Goal: Navigation & Orientation: Find specific page/section

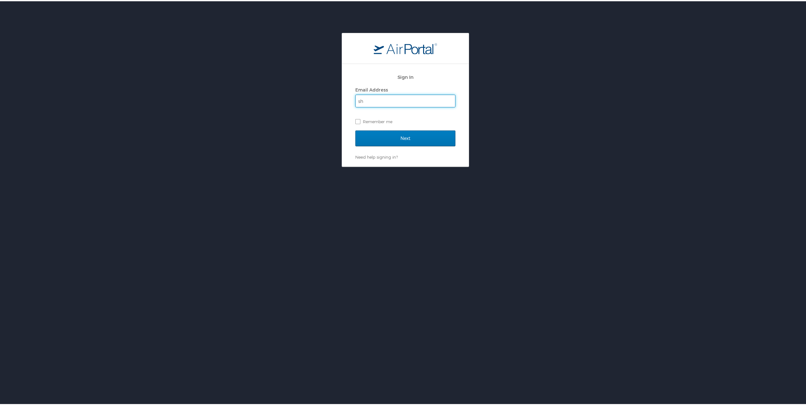
type input "[PERSON_NAME][EMAIL_ADDRESS][PERSON_NAME][DOMAIN_NAME]"
click at [395, 142] on input "Next" at bounding box center [405, 137] width 100 height 16
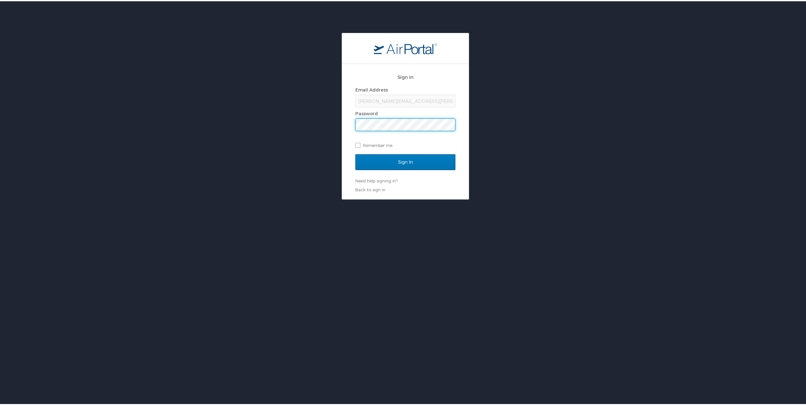
click at [355, 153] on input "Sign In" at bounding box center [405, 161] width 100 height 16
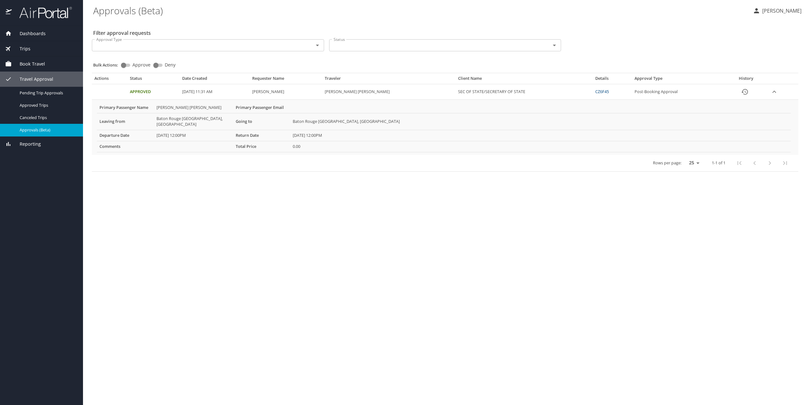
click at [556, 47] on icon "Open" at bounding box center [555, 46] width 8 height 8
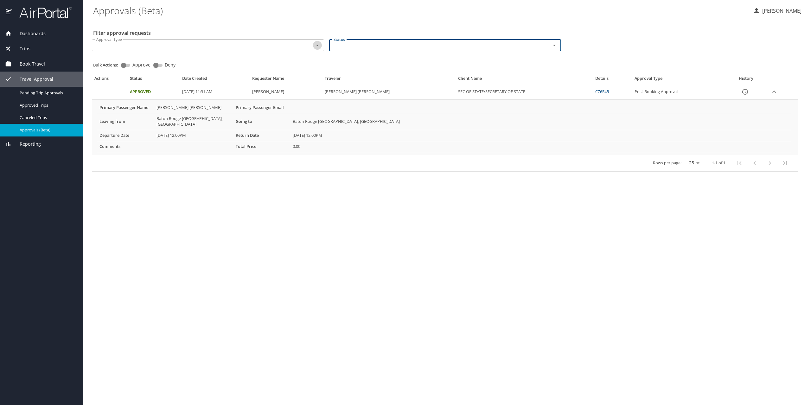
click at [319, 46] on icon "Open" at bounding box center [318, 46] width 8 height 8
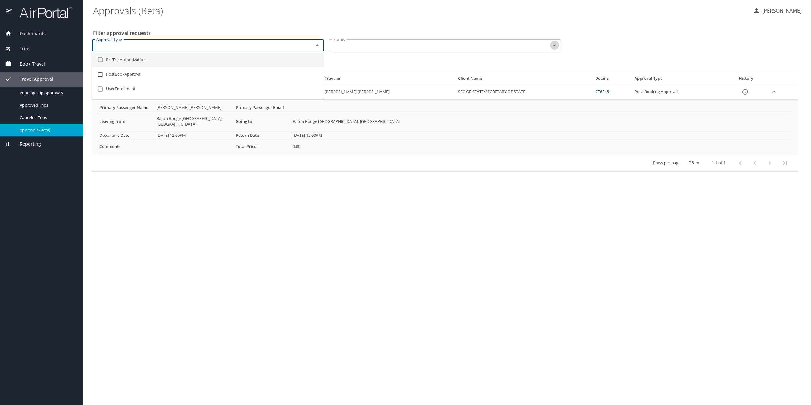
click at [554, 45] on icon "Open" at bounding box center [554, 46] width 3 height 2
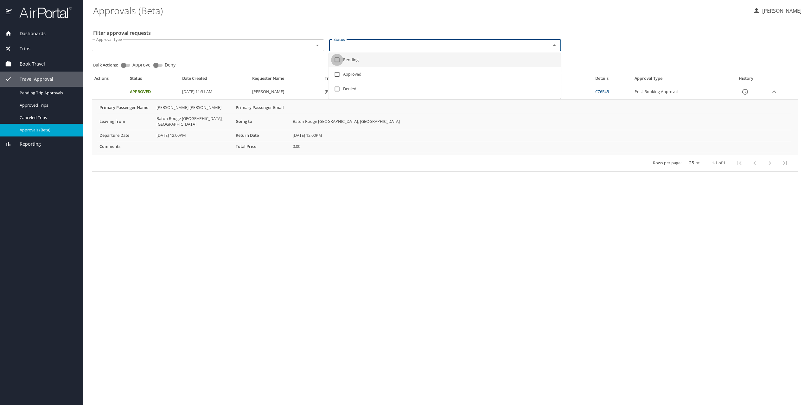
click at [336, 59] on input "checkbox" at bounding box center [337, 60] width 12 height 12
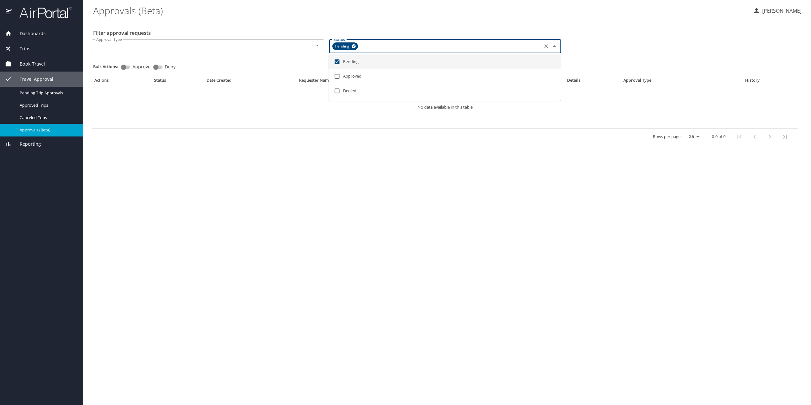
click at [353, 64] on li "Pending" at bounding box center [445, 61] width 232 height 15
checkbox input "false"
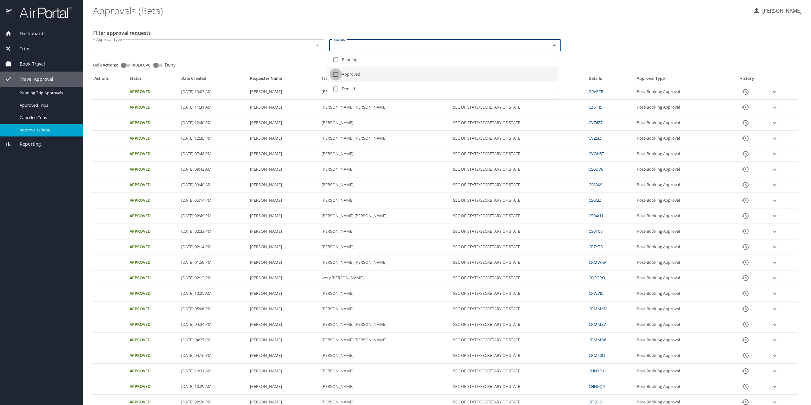
click at [335, 75] on input "checkbox" at bounding box center [336, 74] width 12 height 12
checkbox input "true"
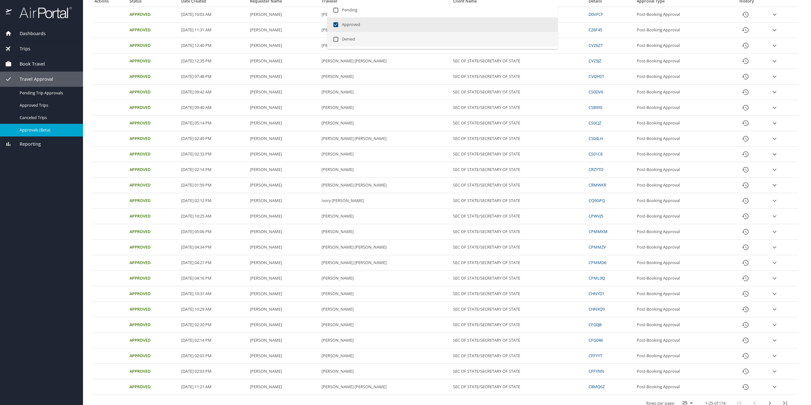
scroll to position [88, 0]
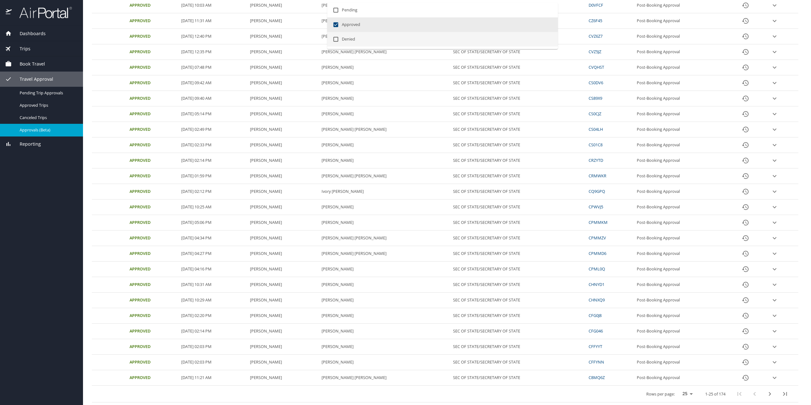
click at [773, 6] on icon "expand row" at bounding box center [775, 5] width 4 height 2
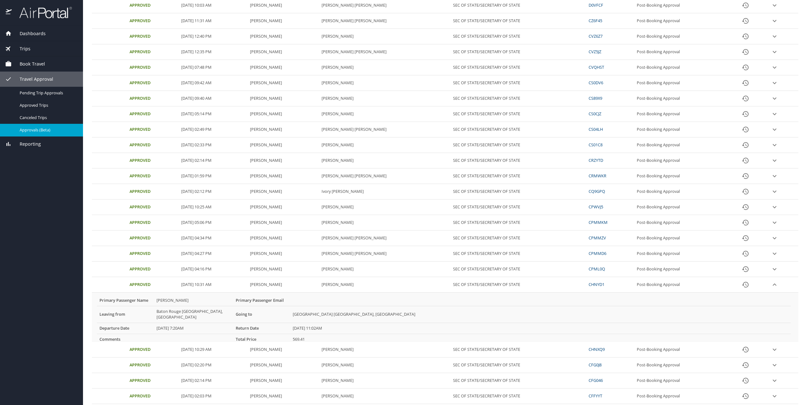
click at [773, 6] on icon "expand row" at bounding box center [775, 5] width 4 height 2
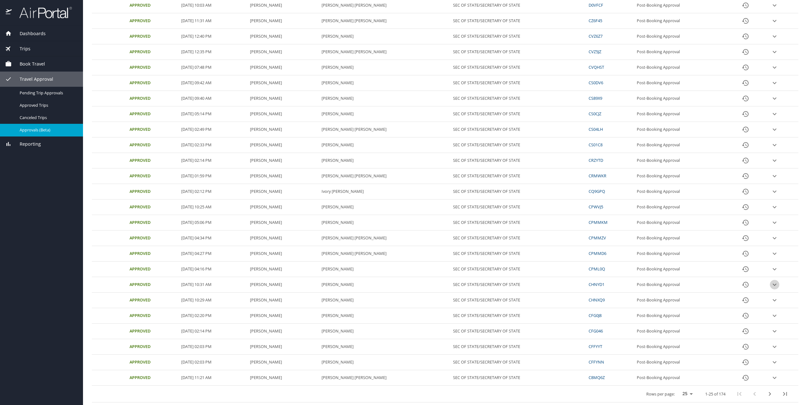
click at [773, 6] on icon "expand row" at bounding box center [775, 5] width 4 height 2
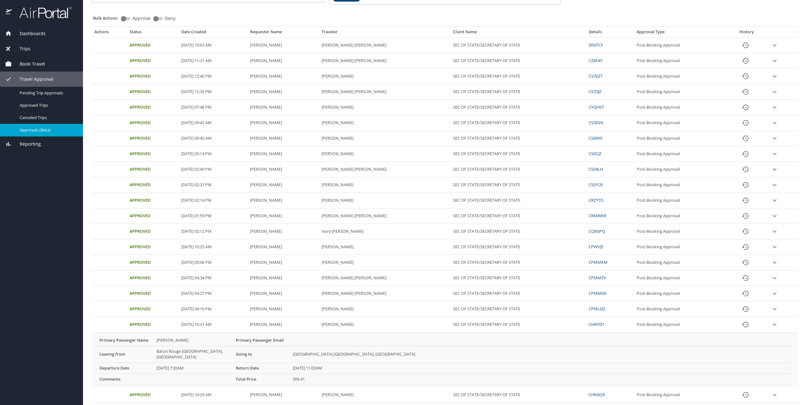
scroll to position [0, 0]
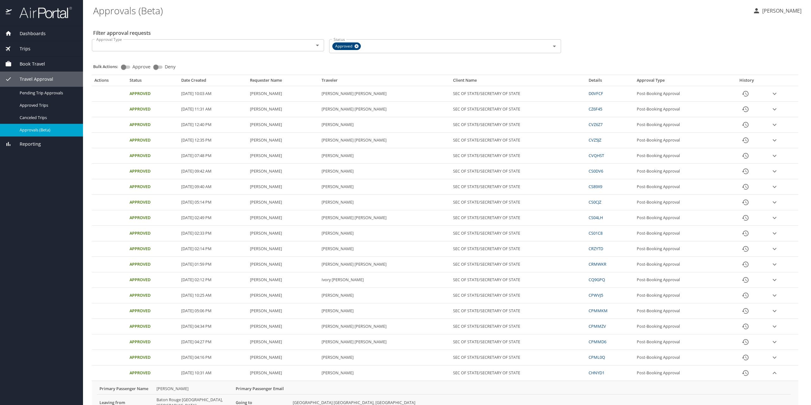
click at [24, 49] on span "Trips" at bounding box center [21, 48] width 19 height 7
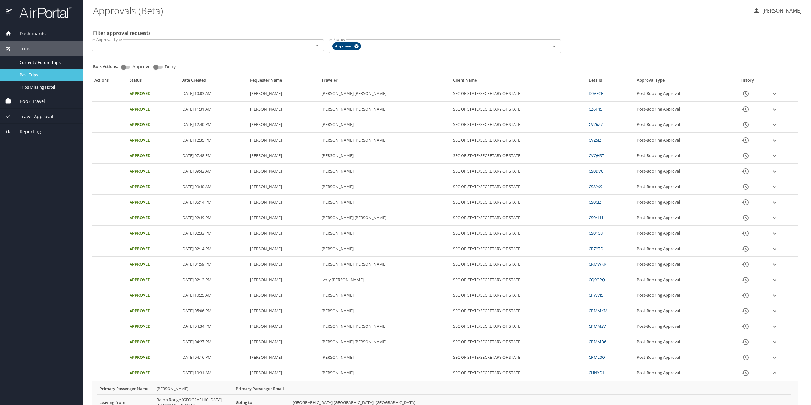
click at [32, 76] on span "Past Trips" at bounding box center [48, 75] width 56 height 6
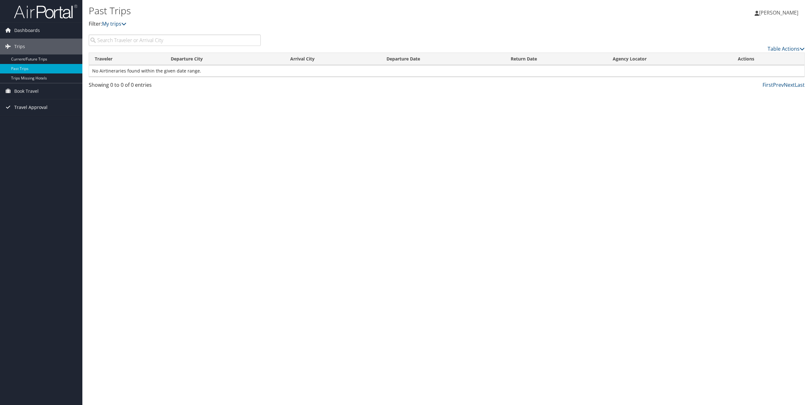
click at [38, 106] on span "Travel Approval" at bounding box center [30, 107] width 33 height 16
click at [29, 147] on link "Approvals (Beta)" at bounding box center [41, 149] width 82 height 10
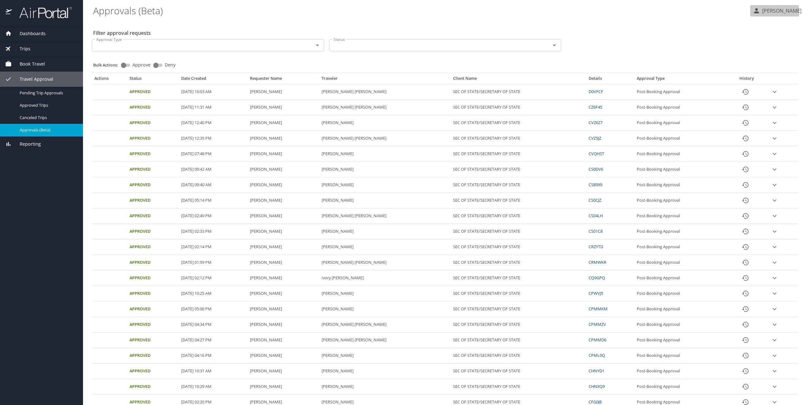
click at [771, 12] on p "[PERSON_NAME]" at bounding box center [780, 11] width 41 height 8
click at [760, 72] on li "Sign out" at bounding box center [773, 70] width 65 height 11
